Goal: Task Accomplishment & Management: Use online tool/utility

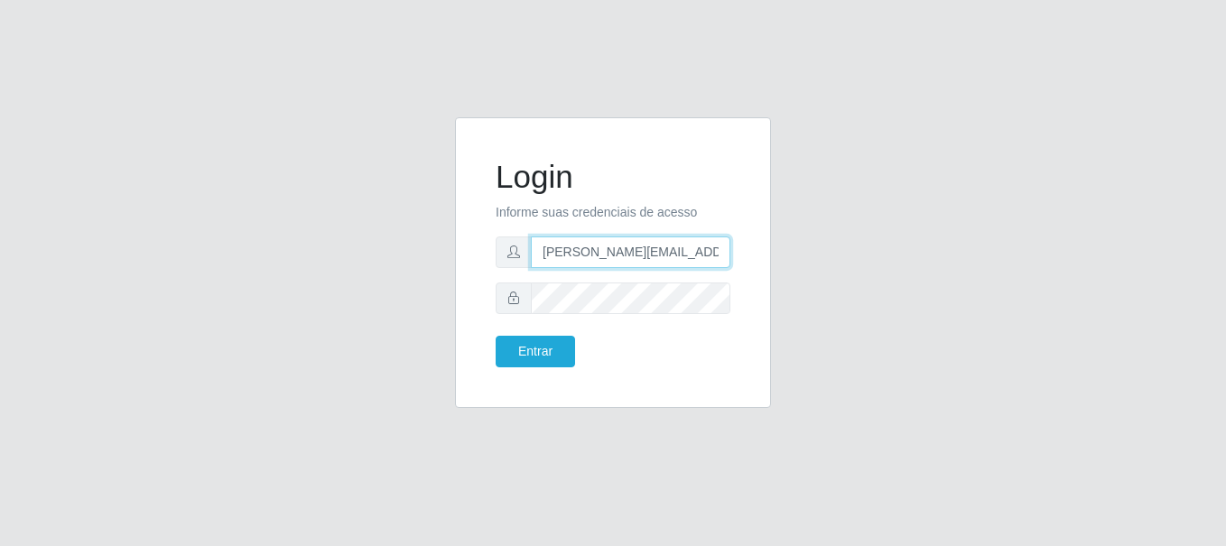
type input "[PERSON_NAME][EMAIL_ADDRESS][PERSON_NAME][DOMAIN_NAME]"
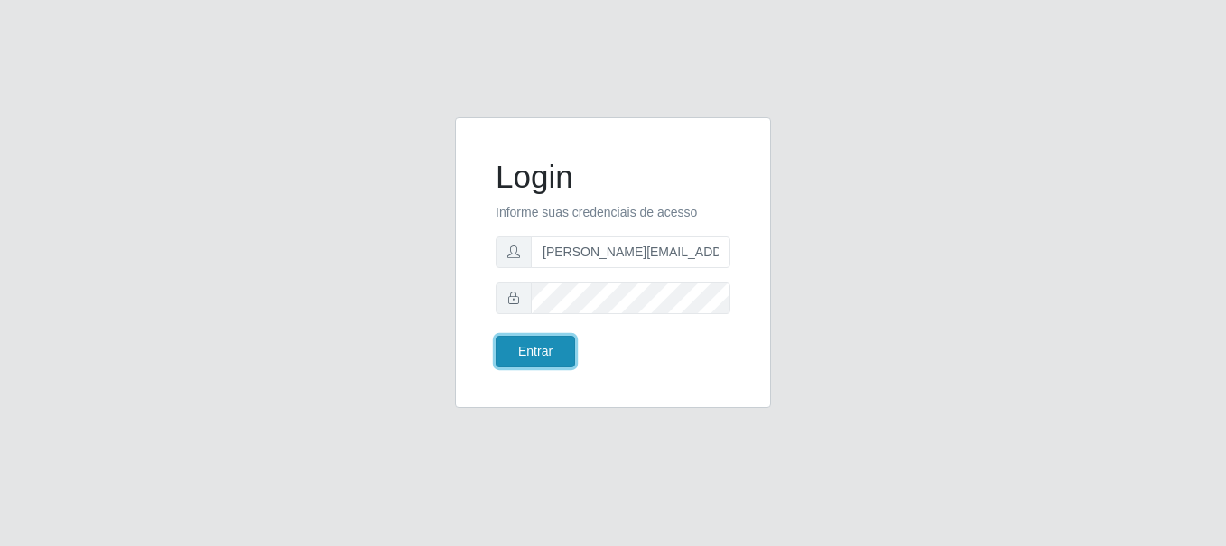
click at [534, 351] on button "Entrar" at bounding box center [535, 352] width 79 height 32
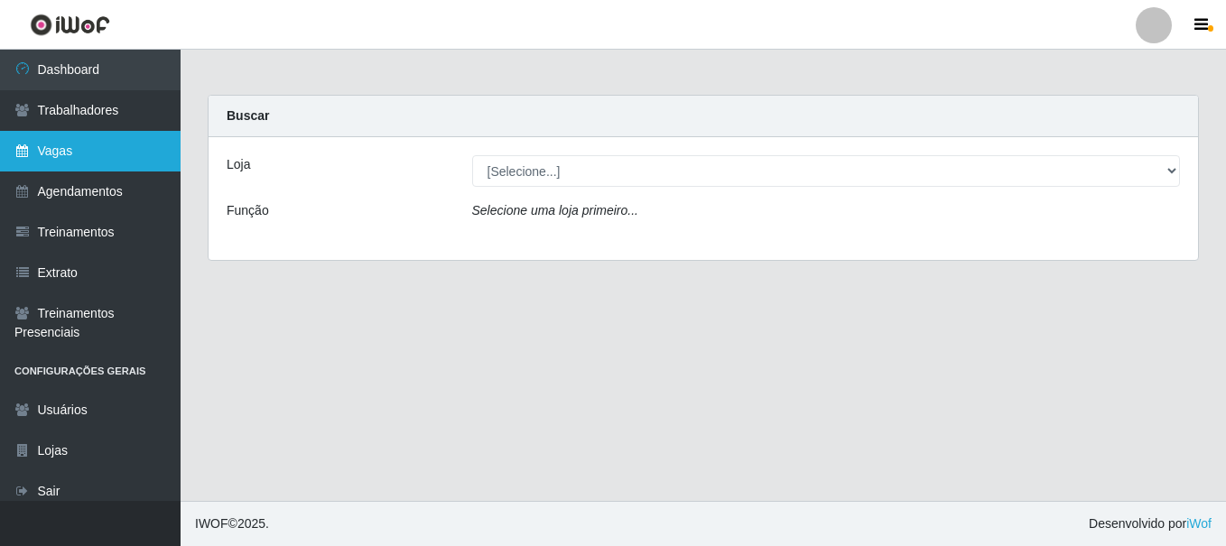
click at [90, 151] on link "Vagas" at bounding box center [90, 151] width 181 height 41
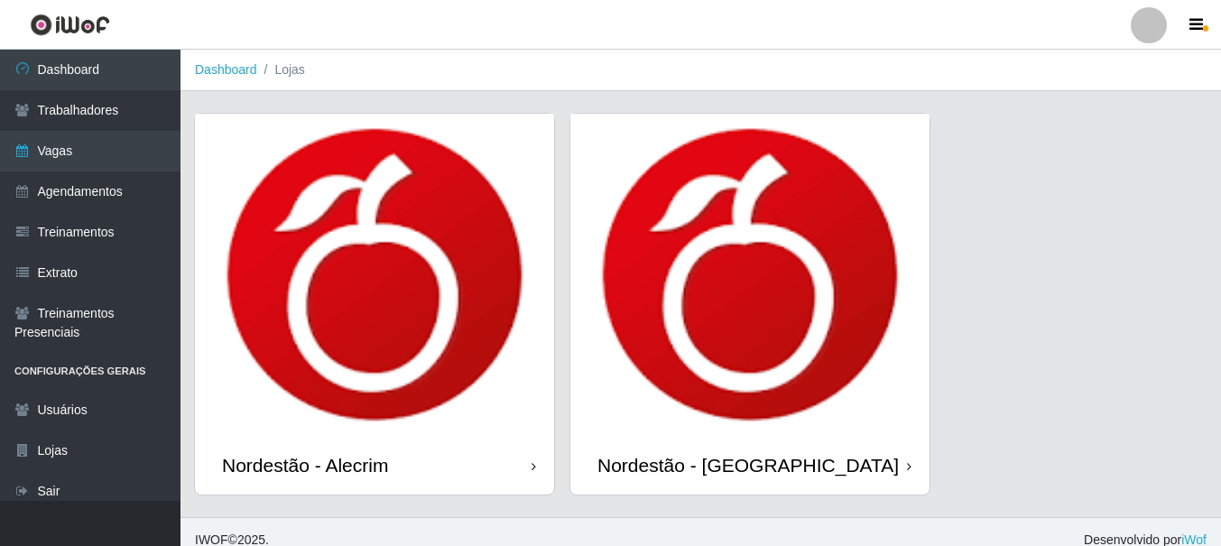
click at [309, 465] on div "Nordestão - Alecrim" at bounding box center [305, 465] width 166 height 23
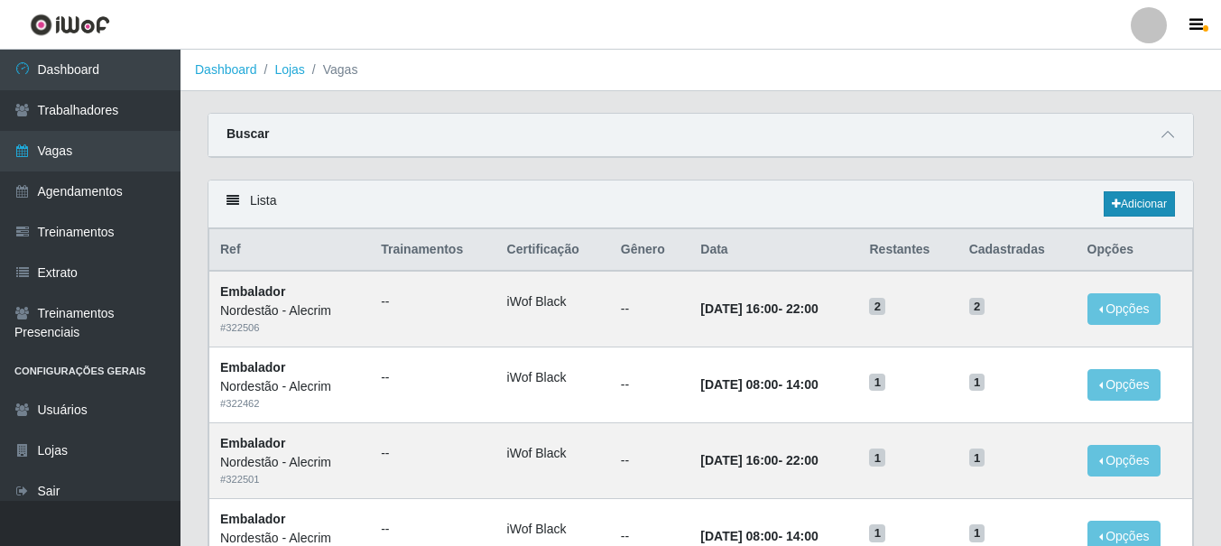
click at [1137, 205] on link "Adicionar" at bounding box center [1139, 203] width 71 height 25
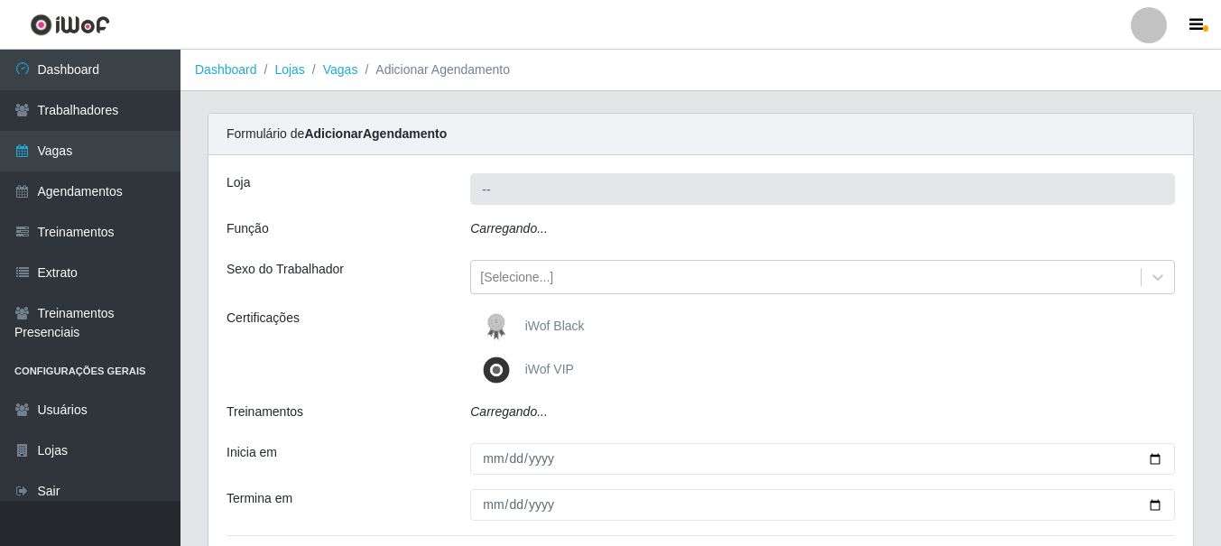
type input "Nordestão - Alecrim"
